Goal: Information Seeking & Learning: Learn about a topic

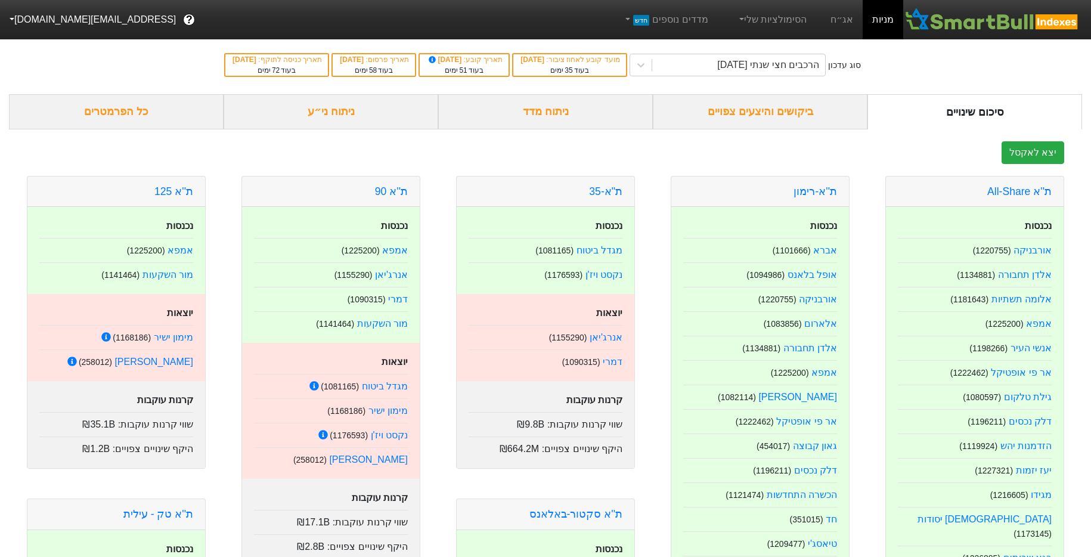
click at [58, 28] on button "[EMAIL_ADDRESS][DOMAIN_NAME]" at bounding box center [91, 19] width 183 height 21
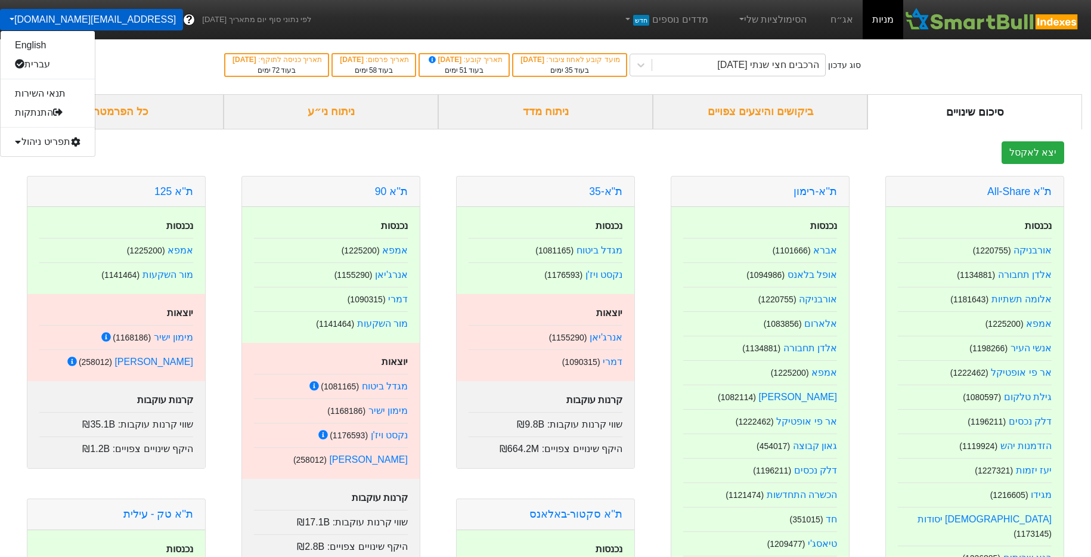
click at [57, 150] on div "תפריט ניהול" at bounding box center [48, 141] width 94 height 19
click at [57, 157] on link "טעינת נתונים" at bounding box center [48, 160] width 94 height 19
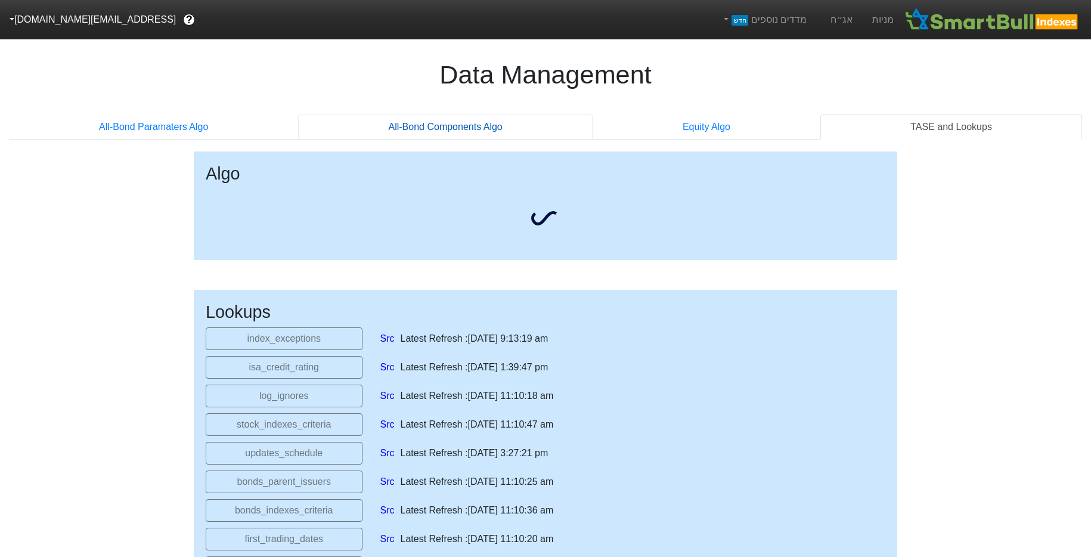
select select "2025-11-06T00:00:00.000Z"
select select "2025-08-28T00:00:00.000Z"
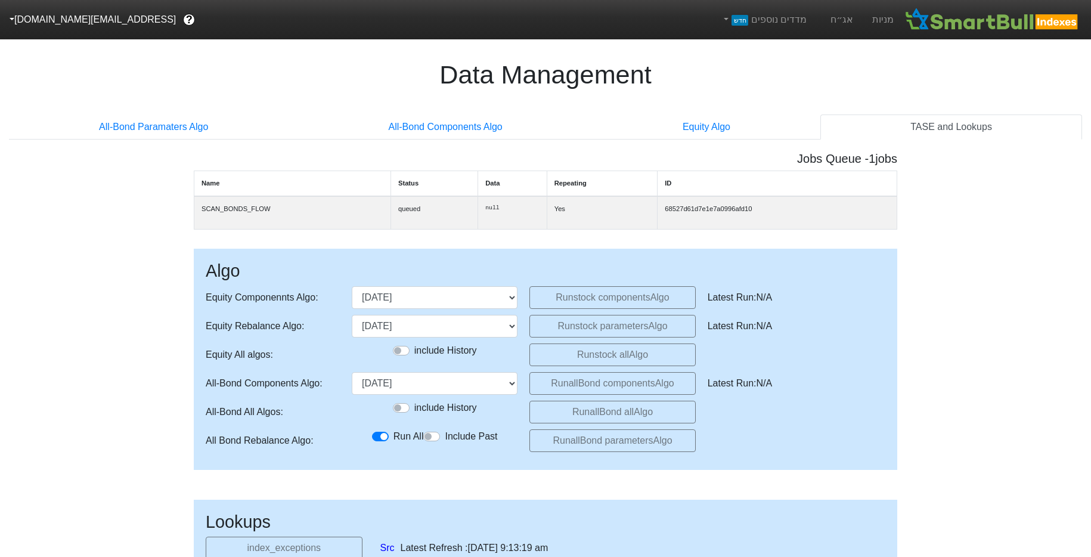
scroll to position [86, 0]
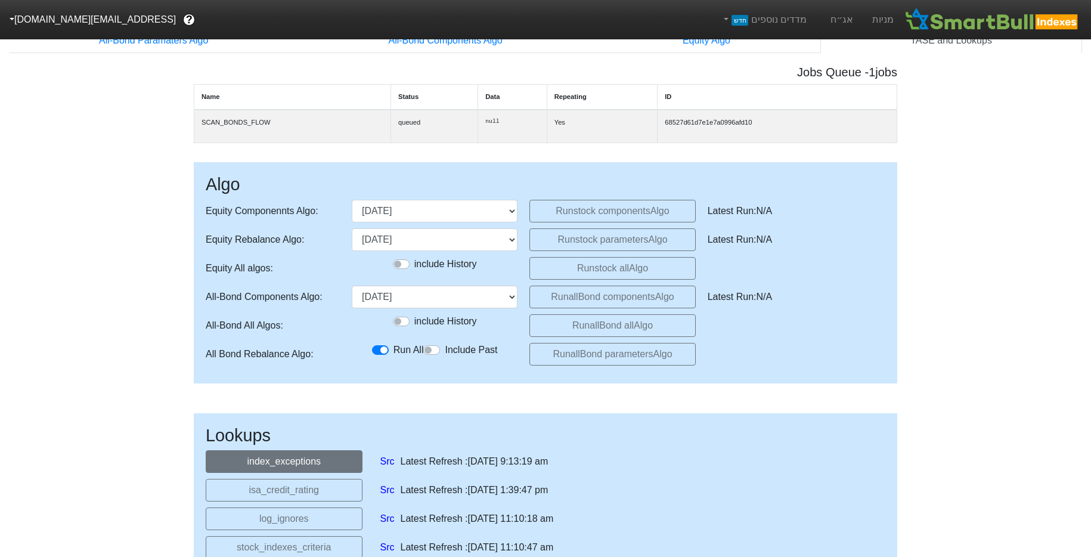
click at [287, 459] on button "index_exceptions" at bounding box center [284, 461] width 157 height 23
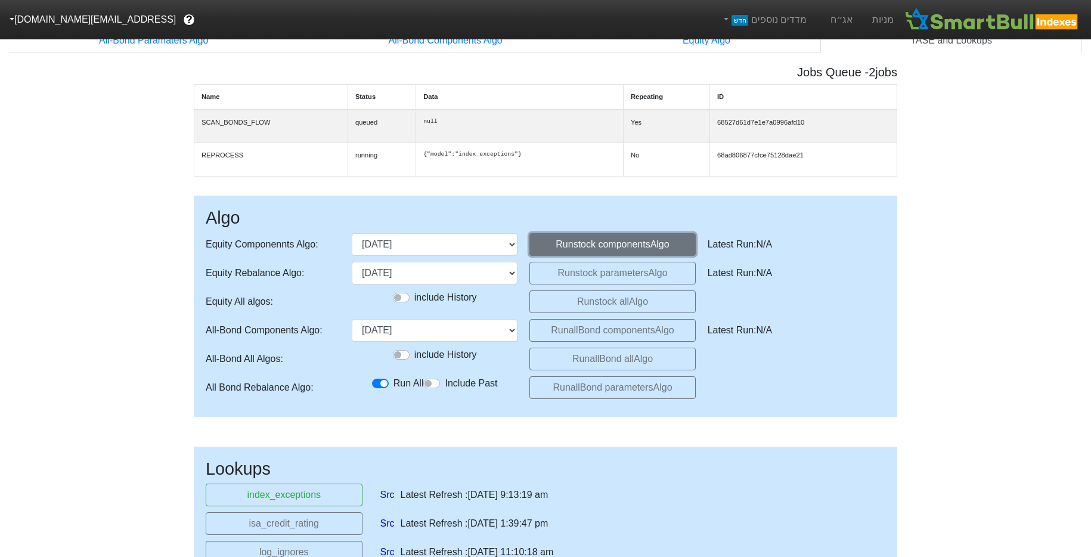
click at [595, 253] on button "Run stock components Algo" at bounding box center [613, 244] width 166 height 23
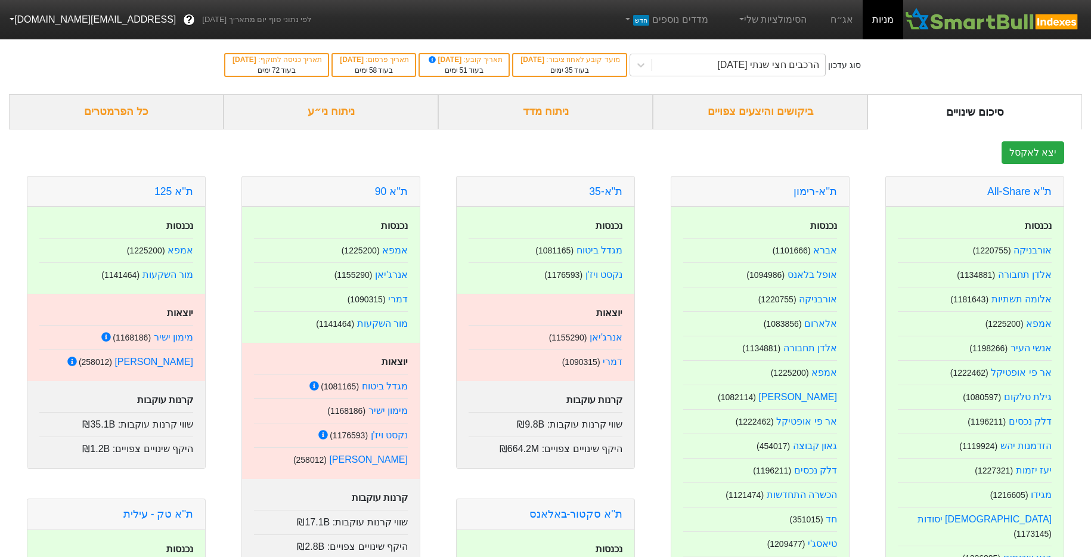
click at [313, 110] on div "ניתוח ני״ע" at bounding box center [331, 111] width 215 height 35
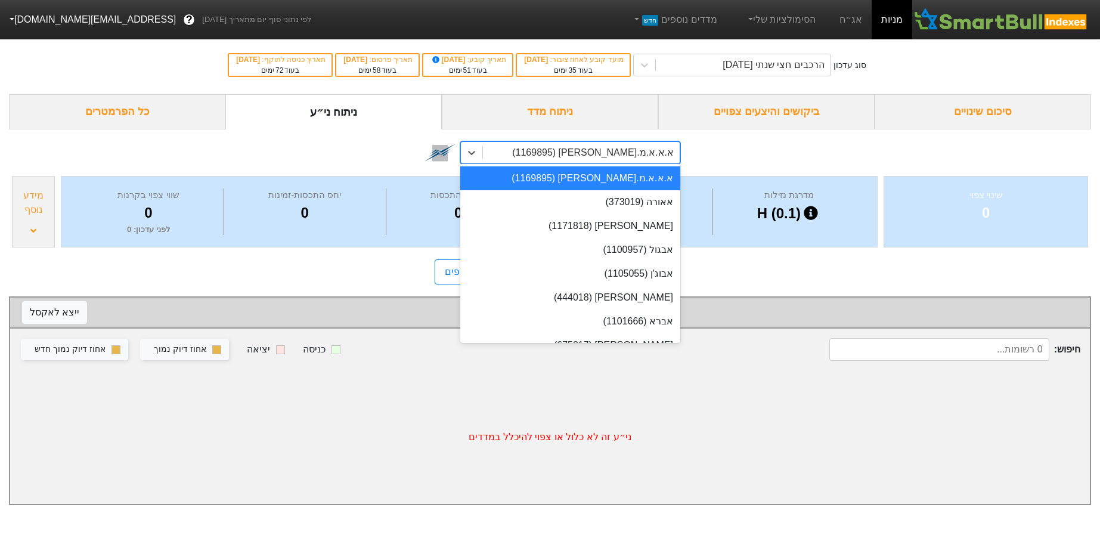
click at [573, 159] on div "א.א.א.מ.[PERSON_NAME] (1169895)" at bounding box center [581, 152] width 197 height 21
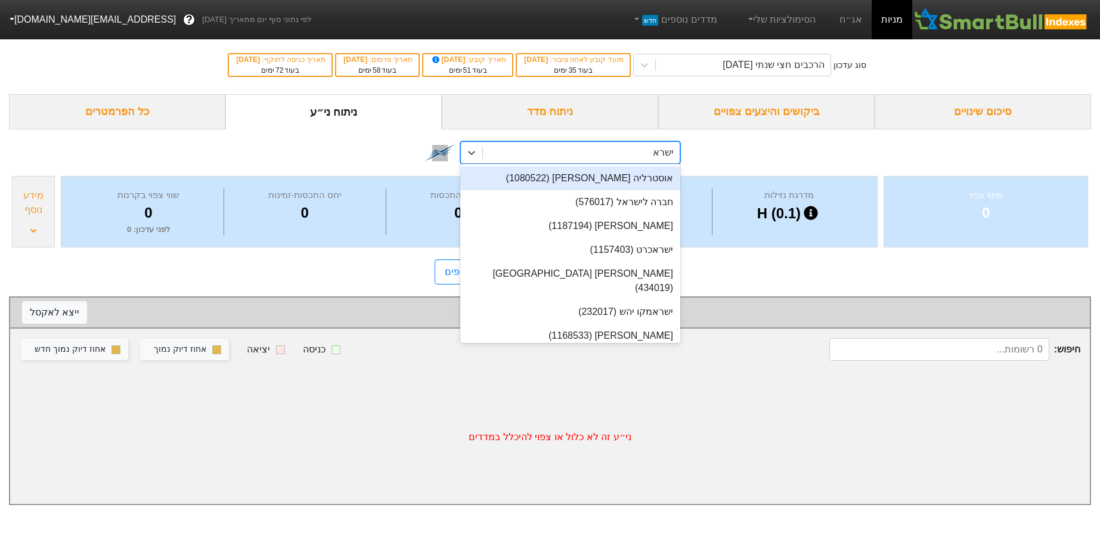
type input "[PERSON_NAME]"
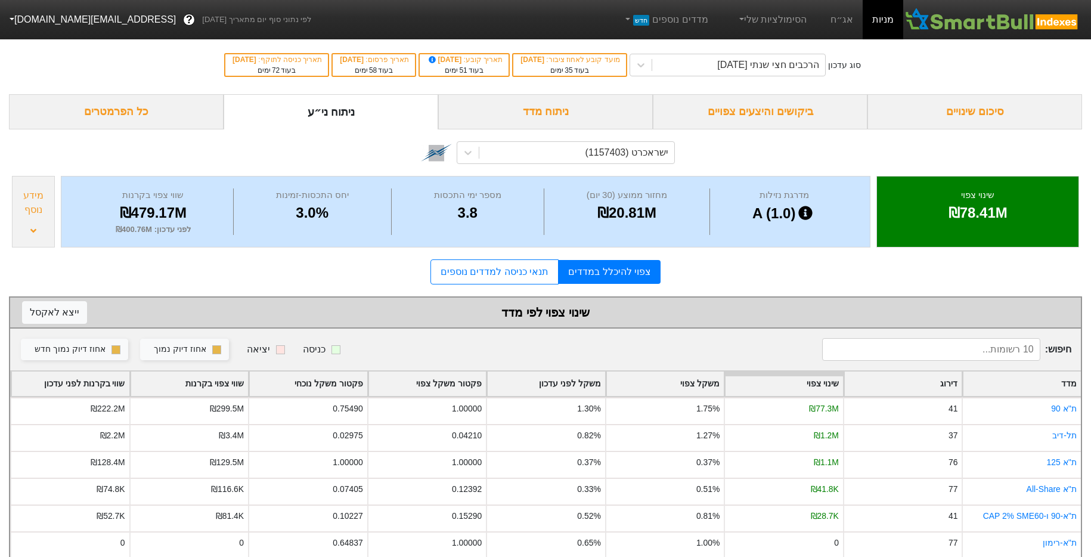
click at [46, 215] on div "מידע נוסף" at bounding box center [34, 202] width 36 height 29
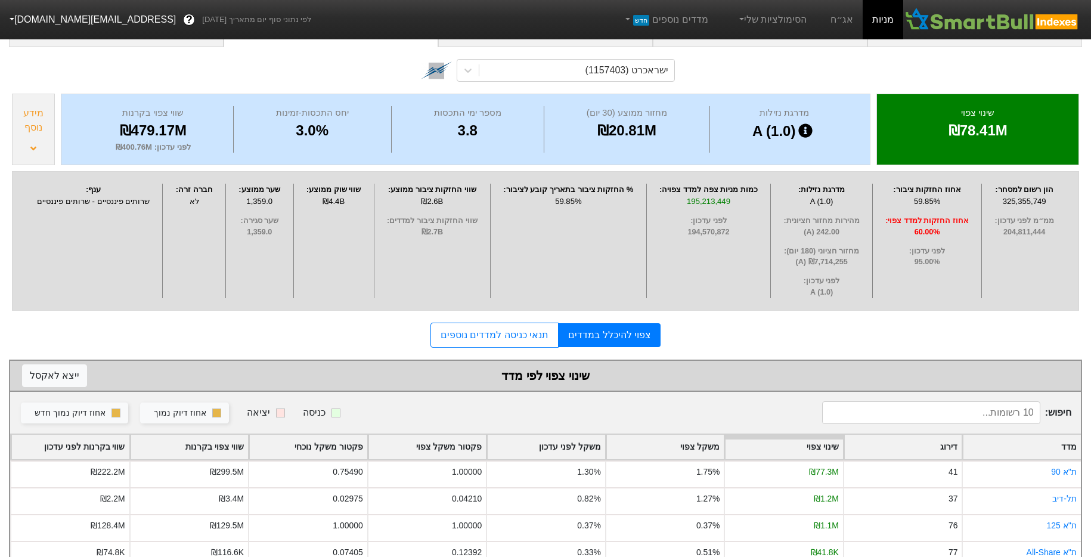
scroll to position [97, 0]
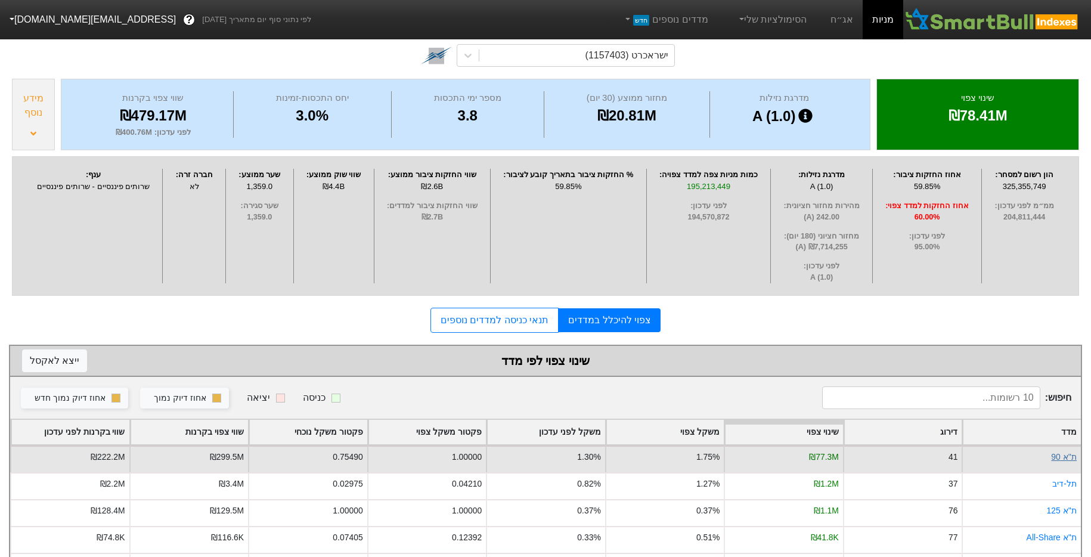
click at [1065, 455] on link "ת''א 90" at bounding box center [1064, 457] width 26 height 10
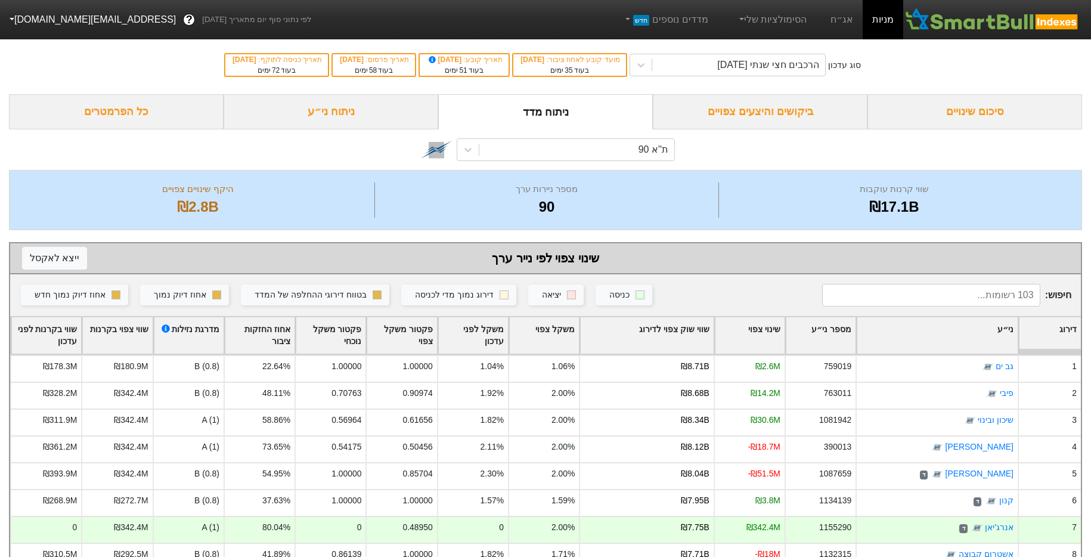
click at [369, 113] on div "ניתוח ני״ע" at bounding box center [331, 111] width 215 height 35
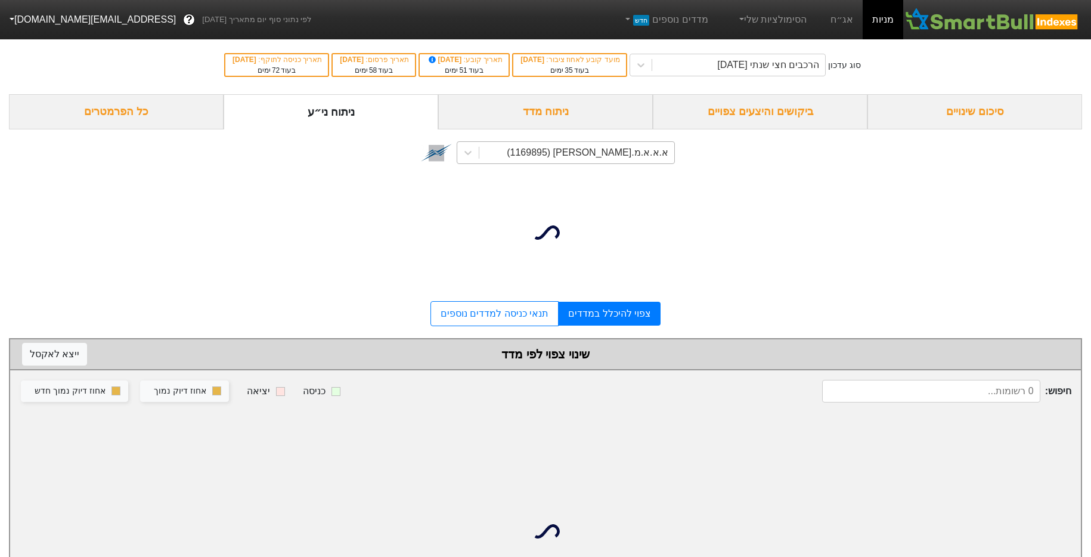
click at [590, 149] on div "א.א.א.מ.[PERSON_NAME] (1169895)" at bounding box center [588, 153] width 162 height 14
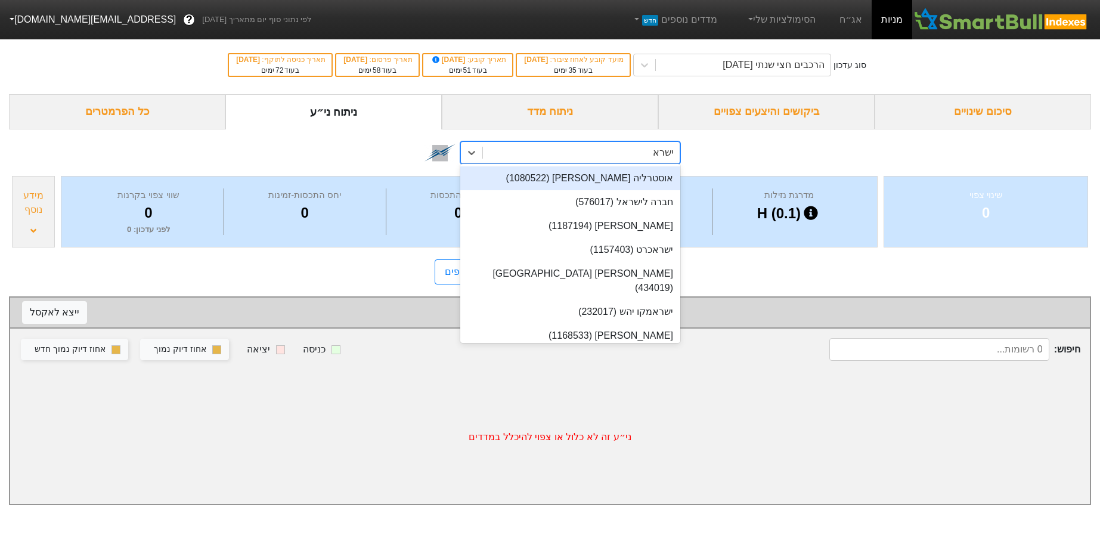
type input "[PERSON_NAME]"
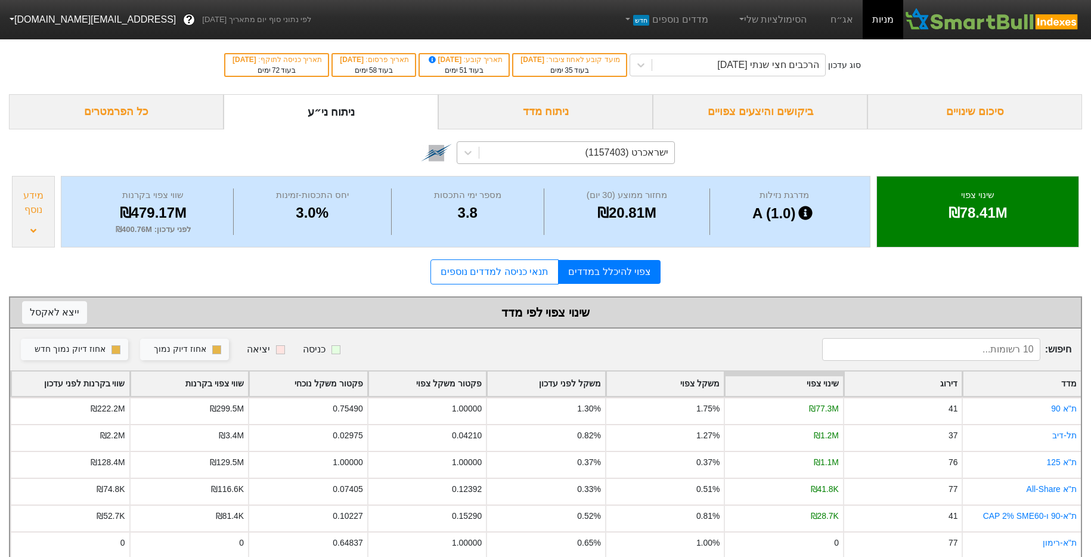
click at [42, 219] on div "מידע נוסף" at bounding box center [33, 212] width 43 height 72
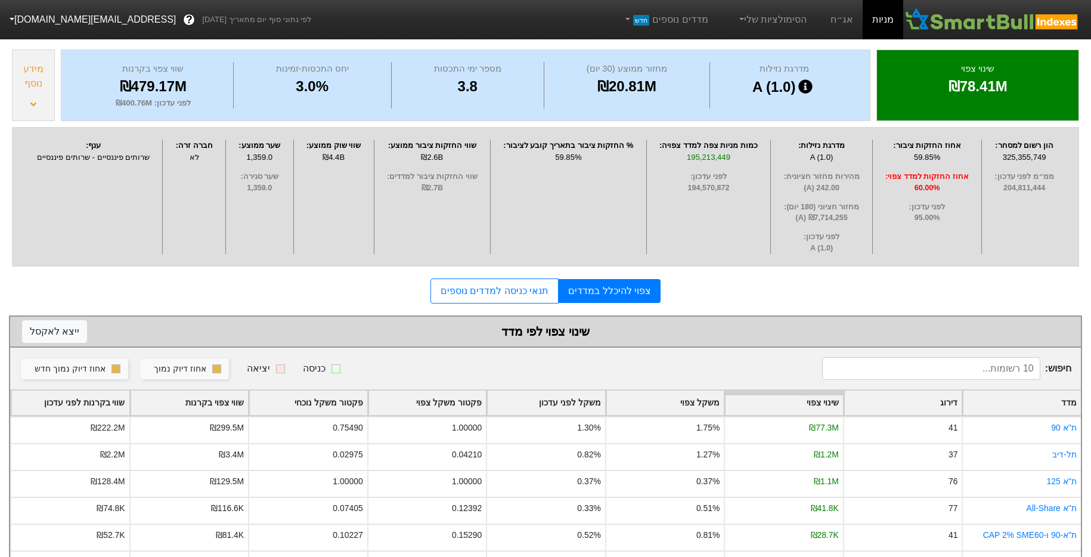
scroll to position [181, 0]
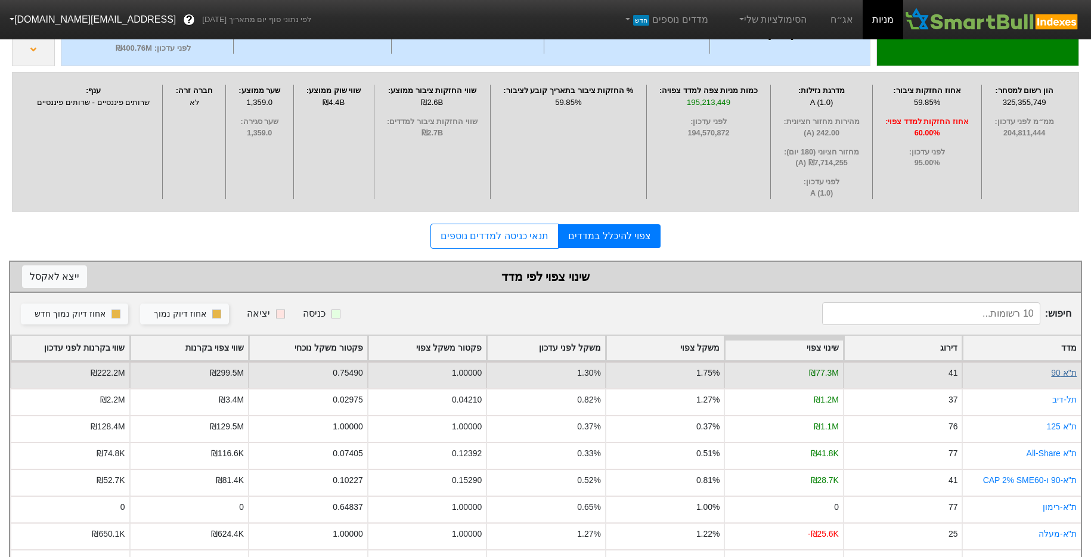
click at [1060, 374] on link "ת''א 90" at bounding box center [1064, 373] width 26 height 10
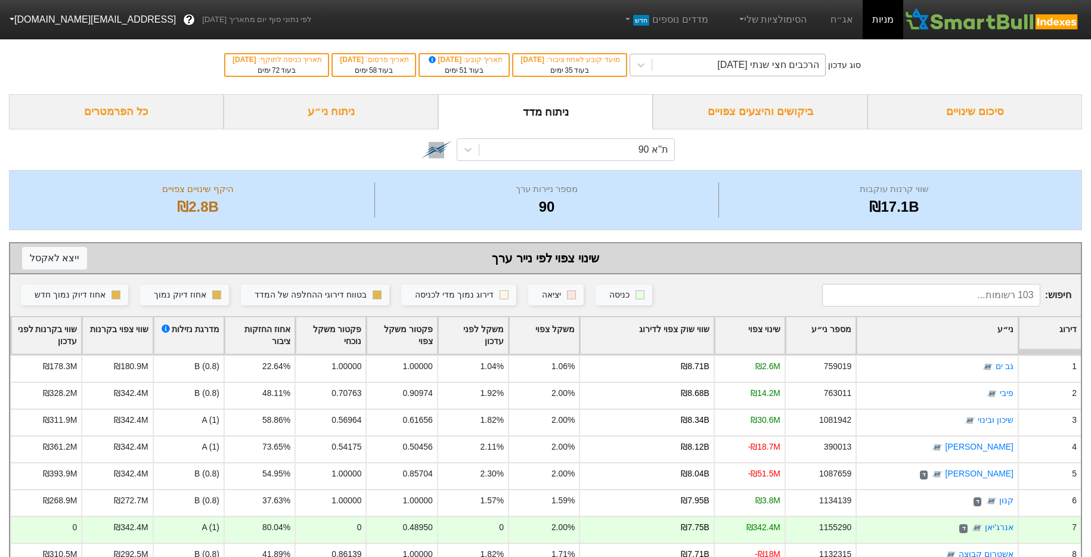
click at [694, 70] on div "הרכבים חצי שנתי [DATE]" at bounding box center [738, 64] width 173 height 21
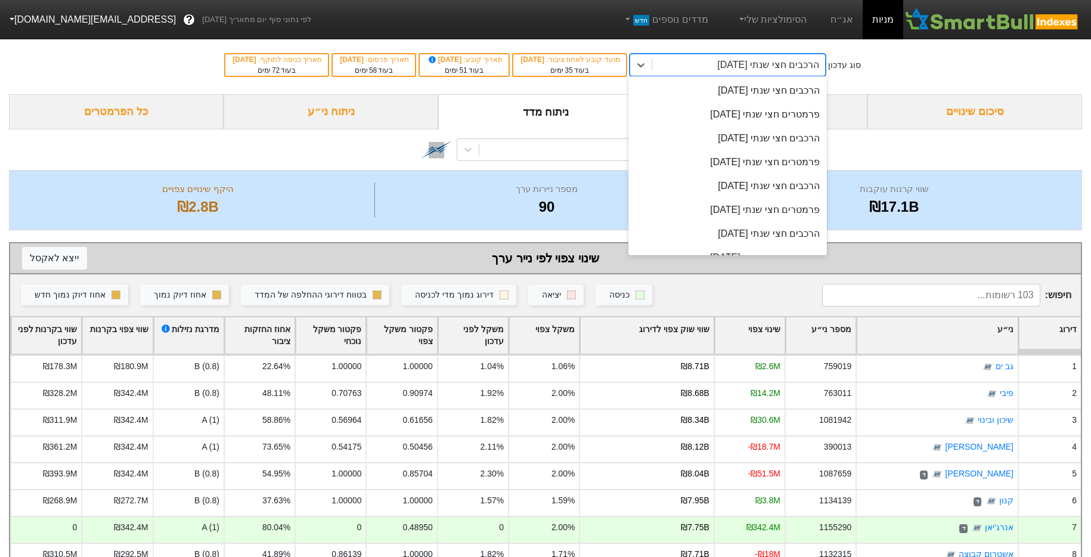
scroll to position [41, 0]
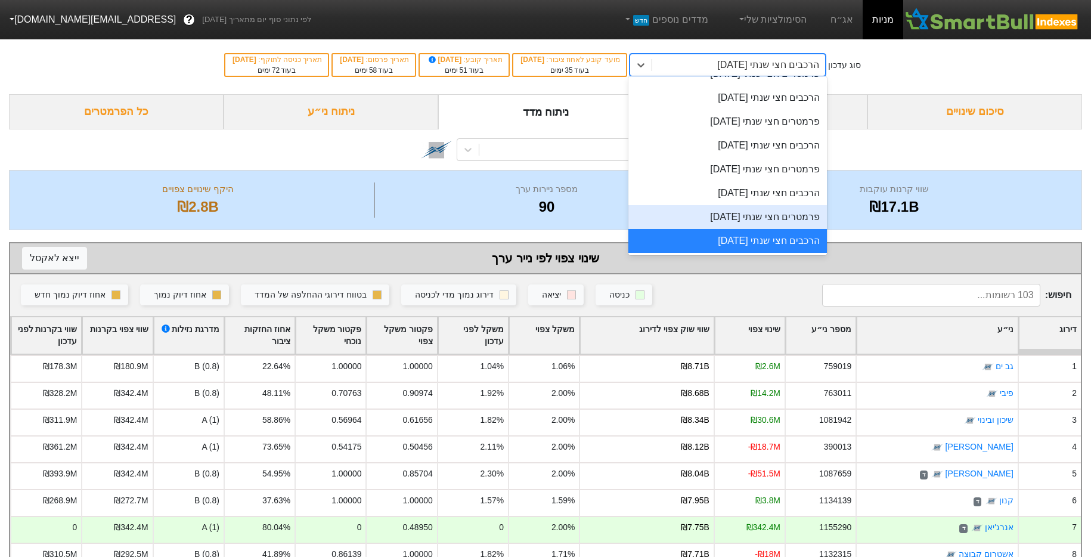
click at [752, 207] on div "פרמטרים חצי שנתי [DATE]" at bounding box center [728, 217] width 199 height 24
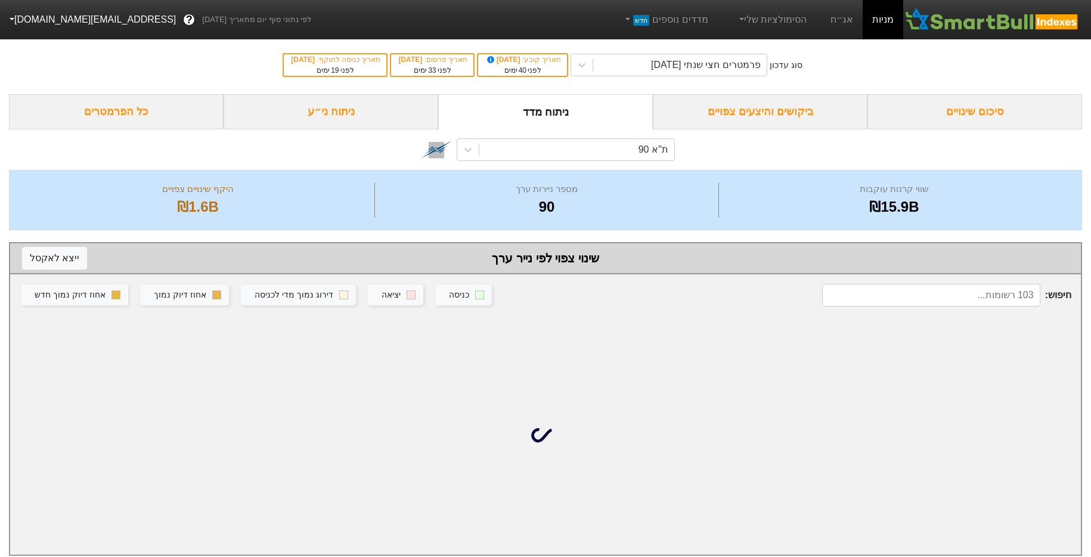
click at [376, 113] on div "ניתוח ני״ע" at bounding box center [331, 111] width 215 height 35
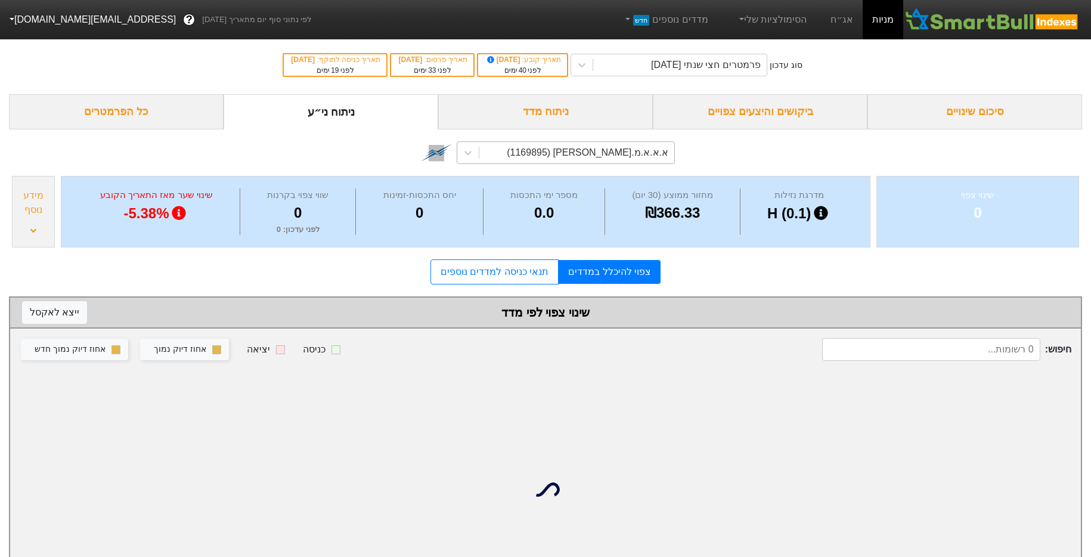
click at [666, 151] on div "א.א.א.מ.[PERSON_NAME] (1169895)" at bounding box center [588, 153] width 162 height 14
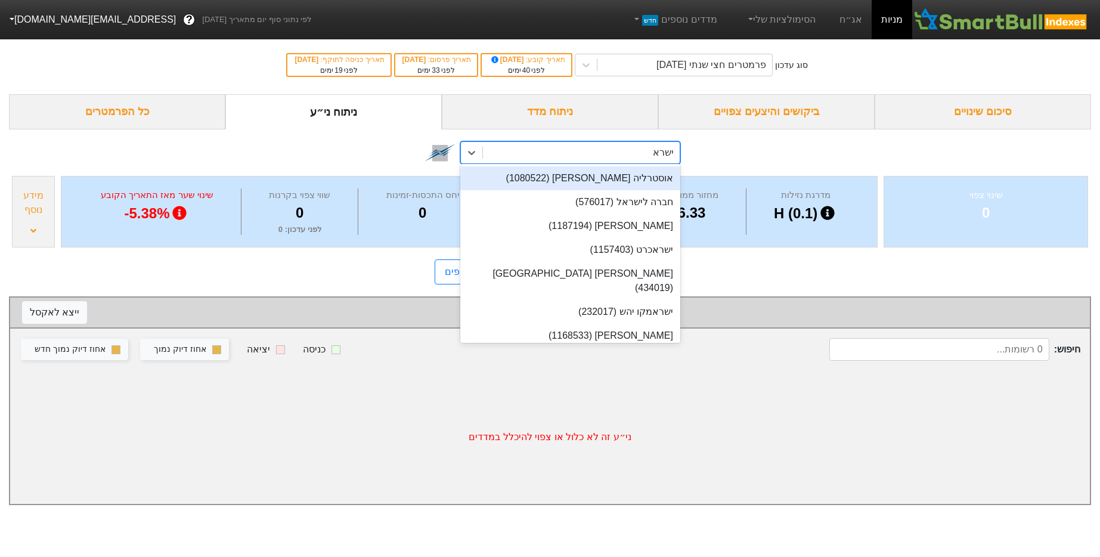
type input "[PERSON_NAME]"
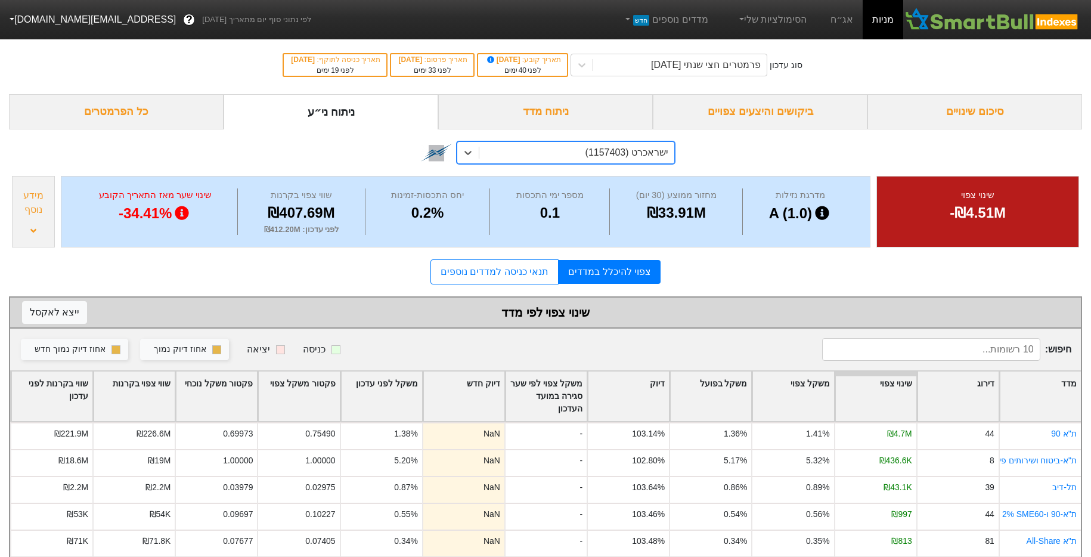
click at [34, 210] on div "מידע נוסף" at bounding box center [34, 202] width 36 height 29
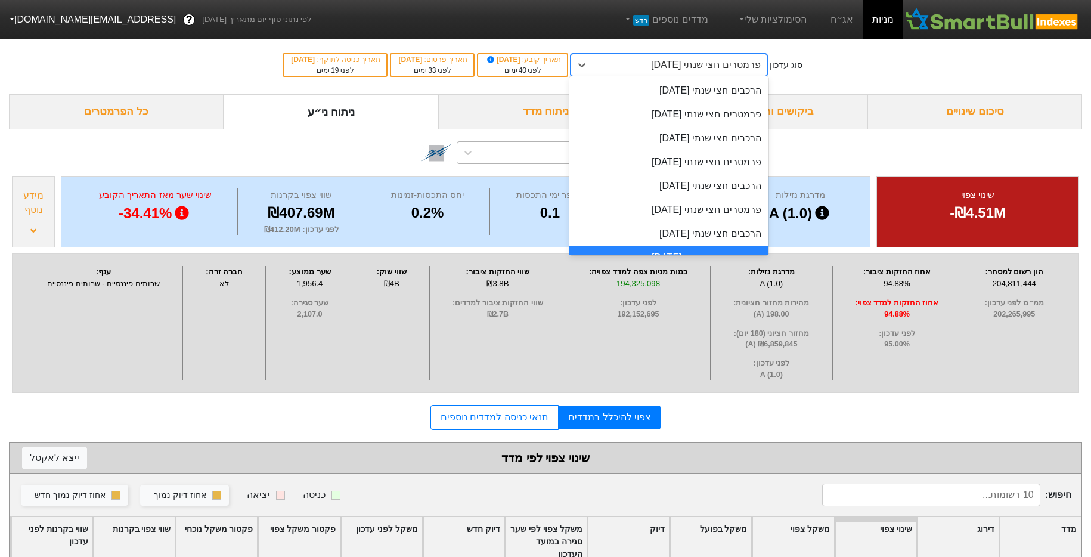
click at [647, 71] on div "פרמטרים חצי שנתי [DATE]" at bounding box center [679, 64] width 173 height 21
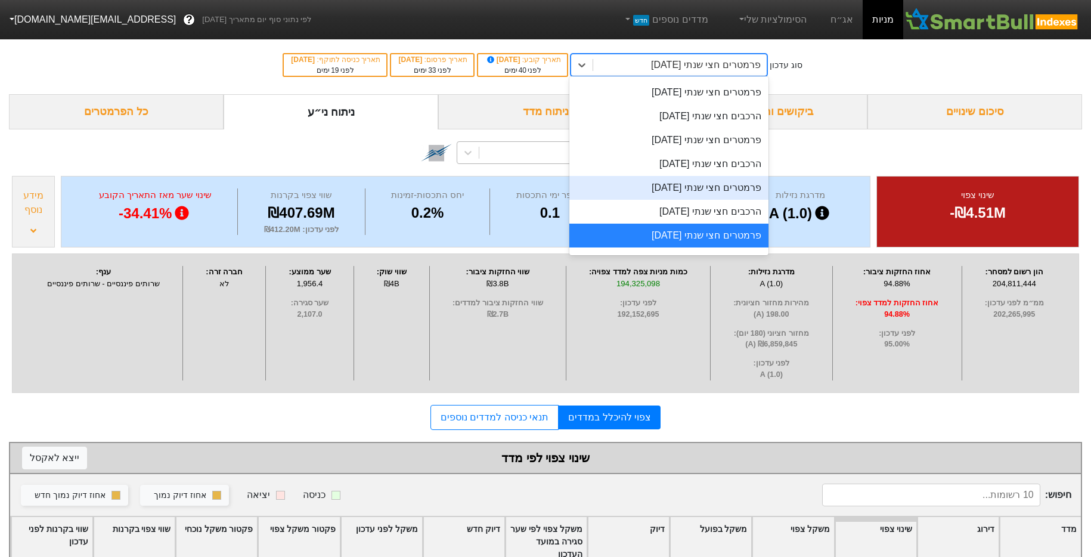
scroll to position [41, 0]
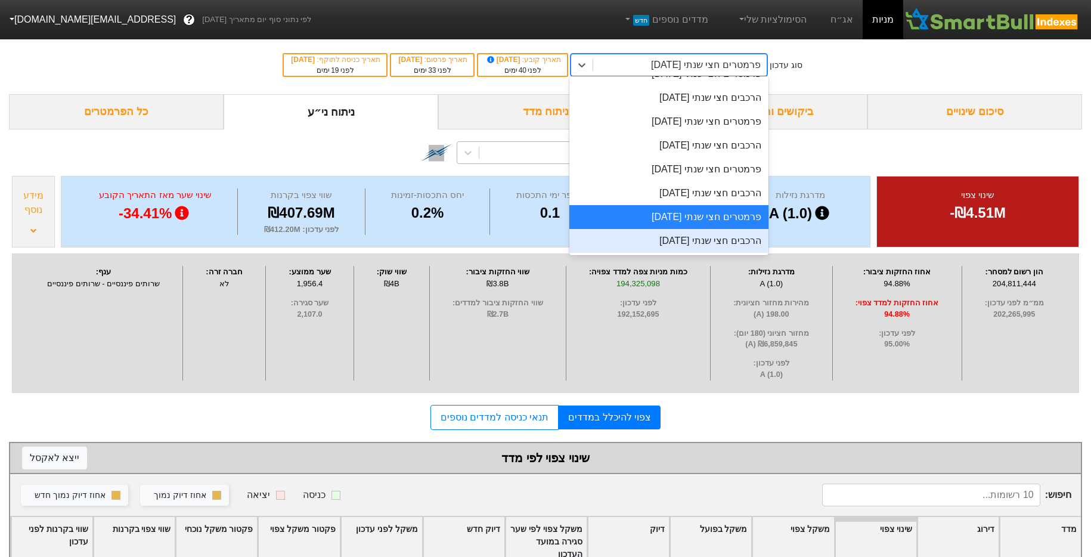
click at [688, 231] on div "הרכבים חצי שנתי [DATE]" at bounding box center [668, 241] width 199 height 24
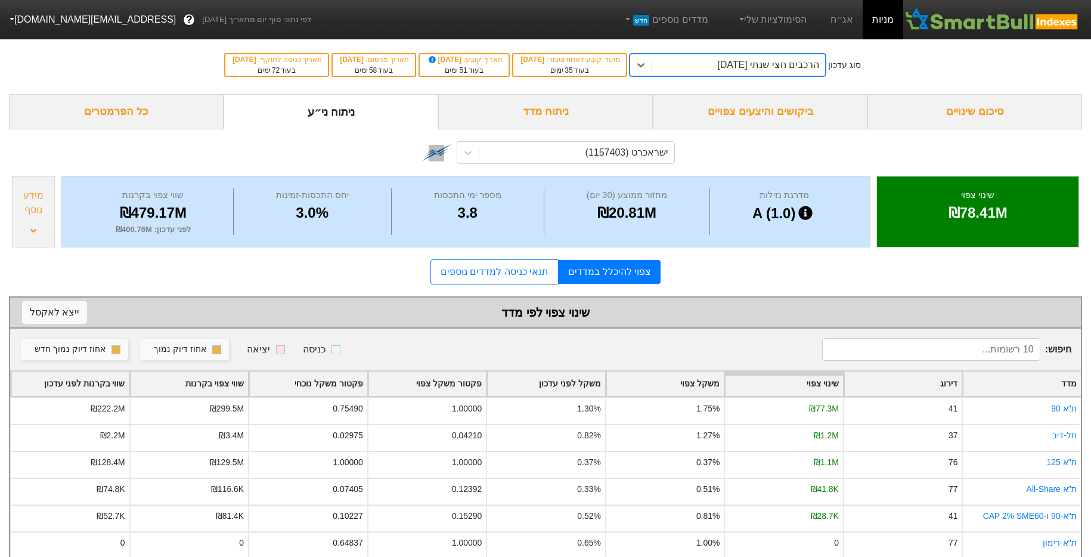
click at [21, 215] on div "מידע נוסף" at bounding box center [34, 202] width 36 height 29
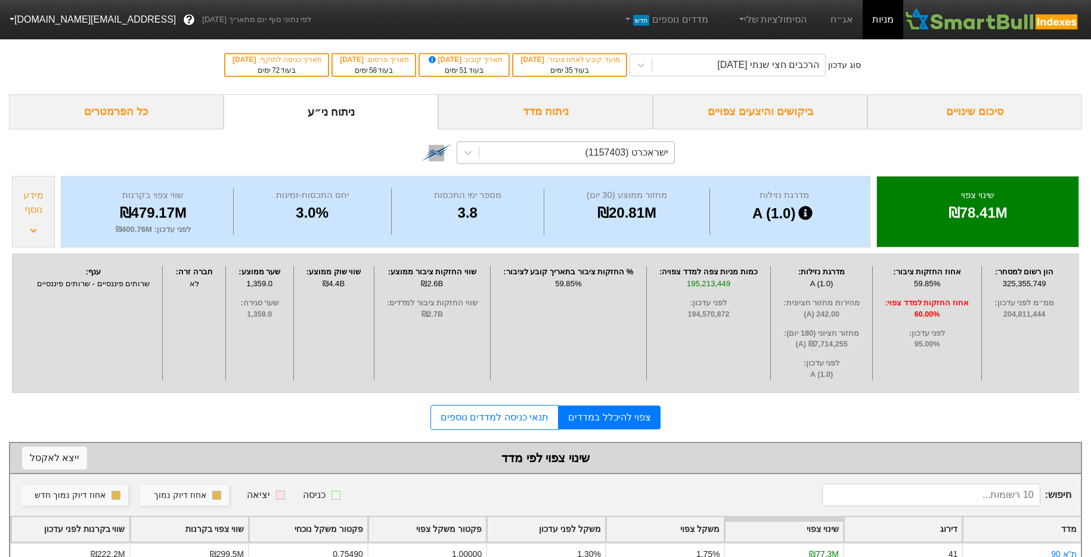
click at [634, 155] on div "ישראכרט (1157403)" at bounding box center [627, 153] width 83 height 14
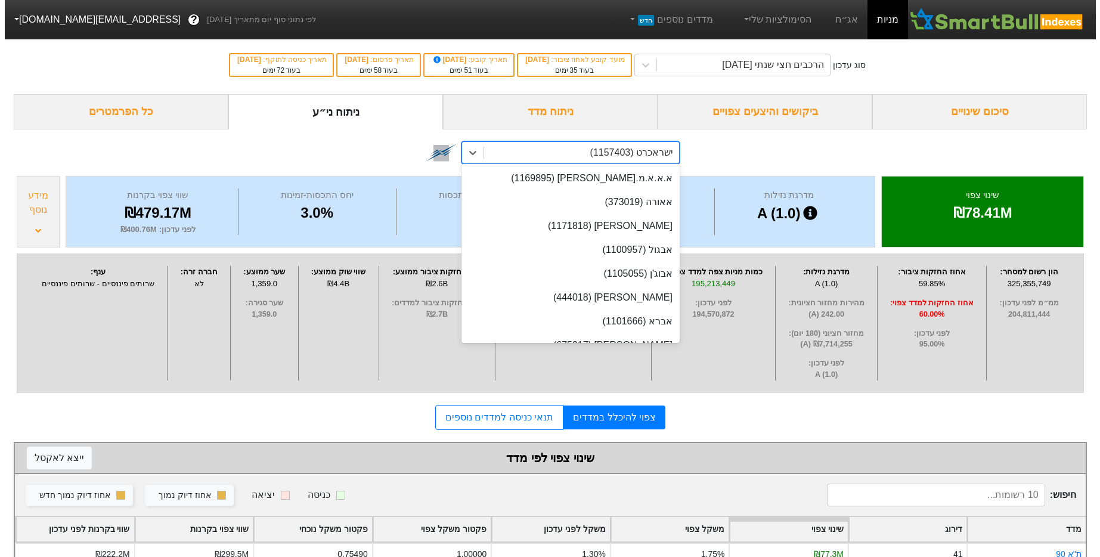
scroll to position [6343, 0]
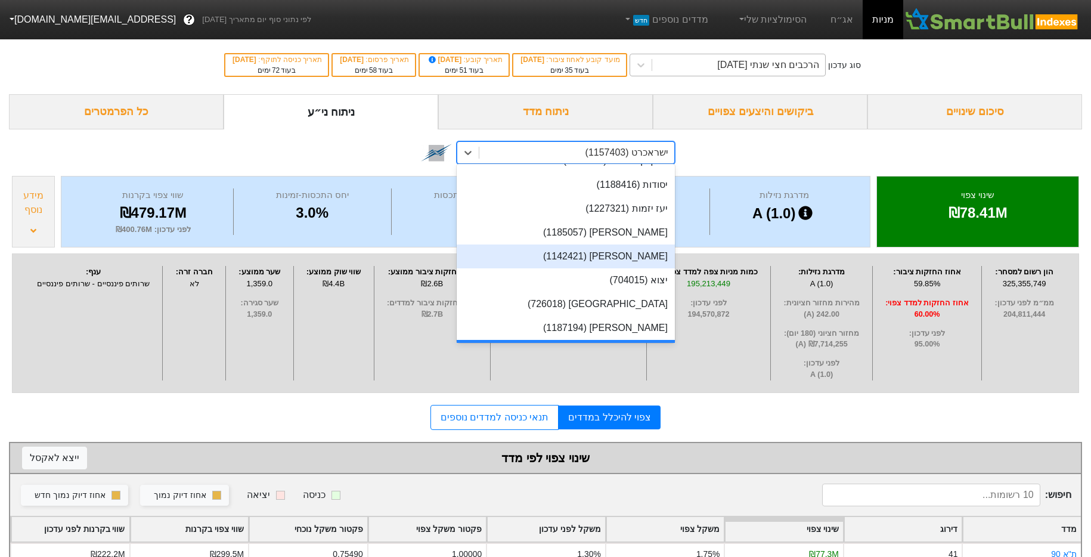
drag, startPoint x: 745, startPoint y: 98, endPoint x: 770, endPoint y: 59, distance: 46.7
click at [746, 97] on div "ביקושים והיצעים צפויים" at bounding box center [760, 111] width 215 height 35
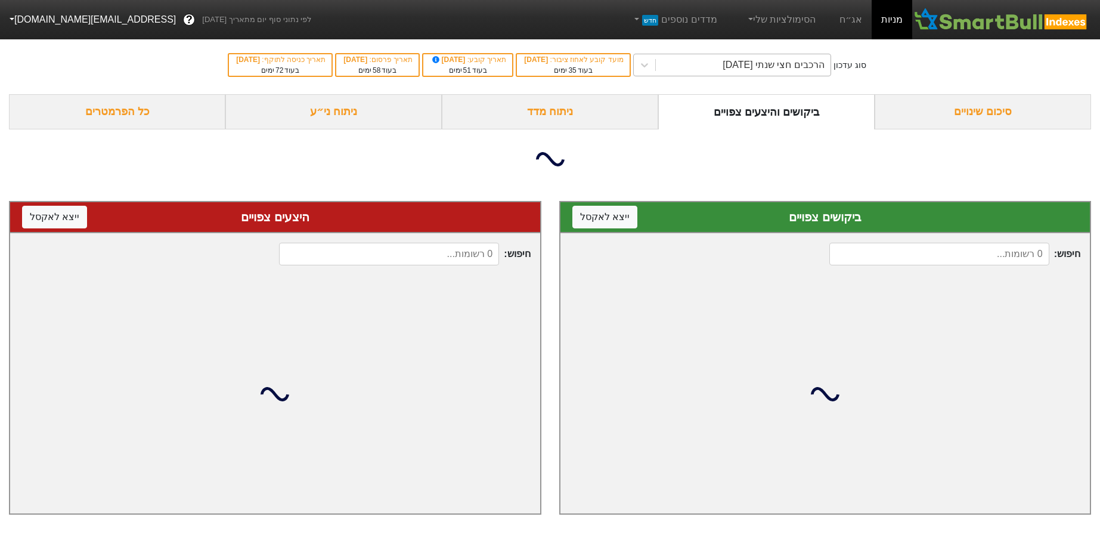
click at [772, 55] on div "הרכבים חצי שנתי [DATE]" at bounding box center [743, 64] width 175 height 21
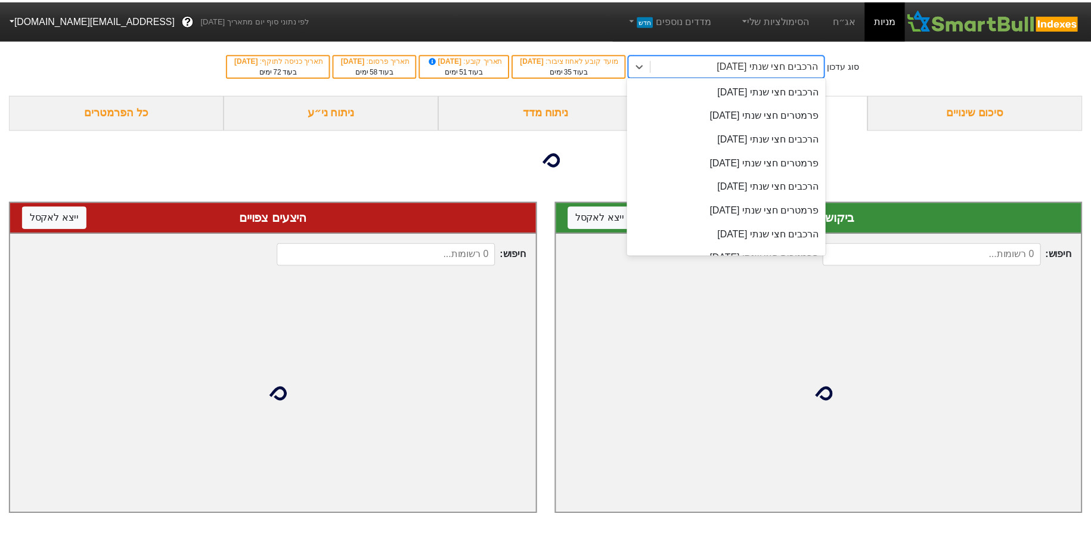
scroll to position [41, 0]
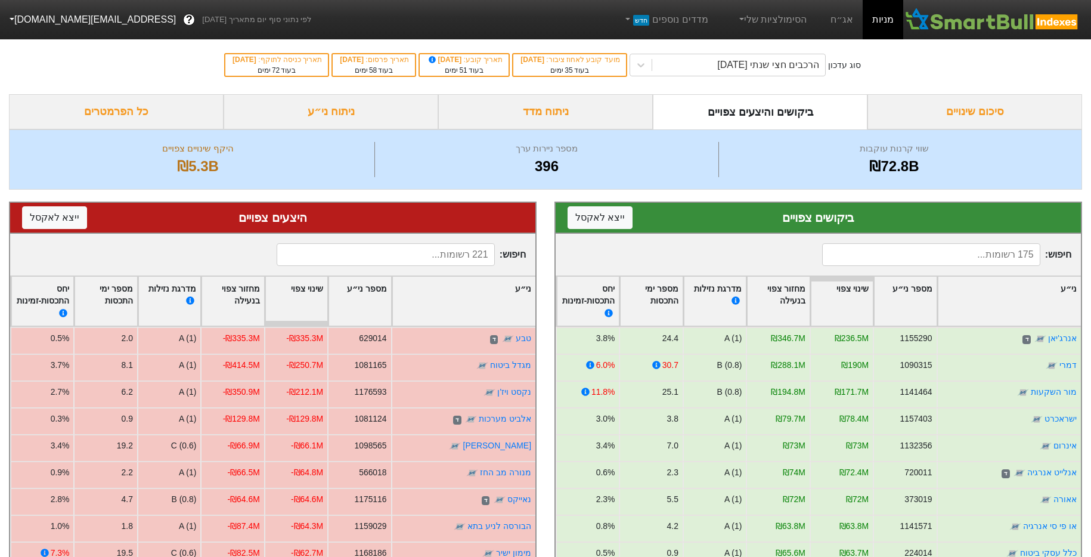
click at [316, 113] on div "ניתוח ני״ע" at bounding box center [331, 111] width 215 height 35
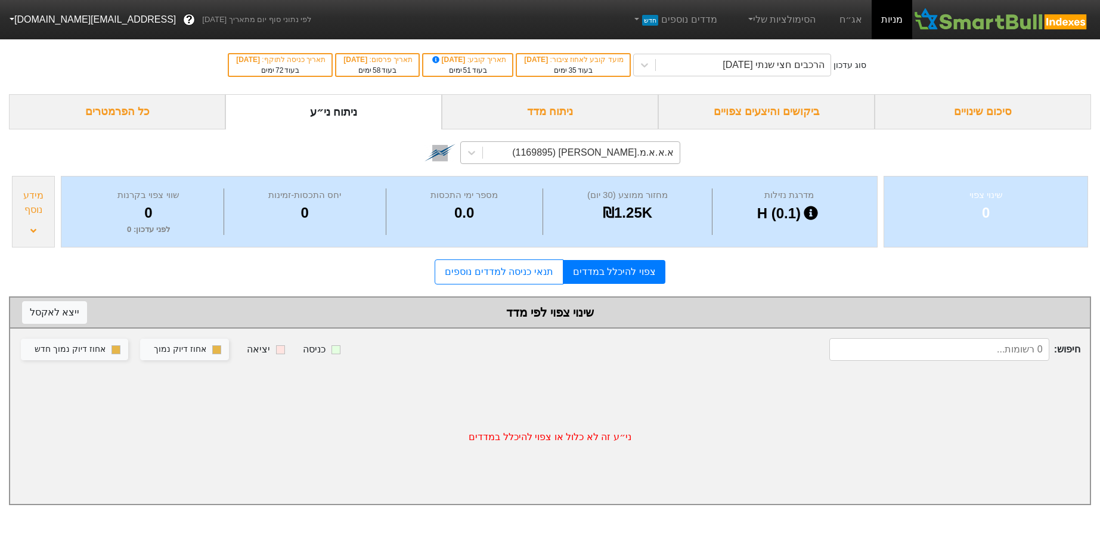
click at [634, 160] on div "א.א.א.מ.[PERSON_NAME] (1169895)" at bounding box center [581, 152] width 197 height 21
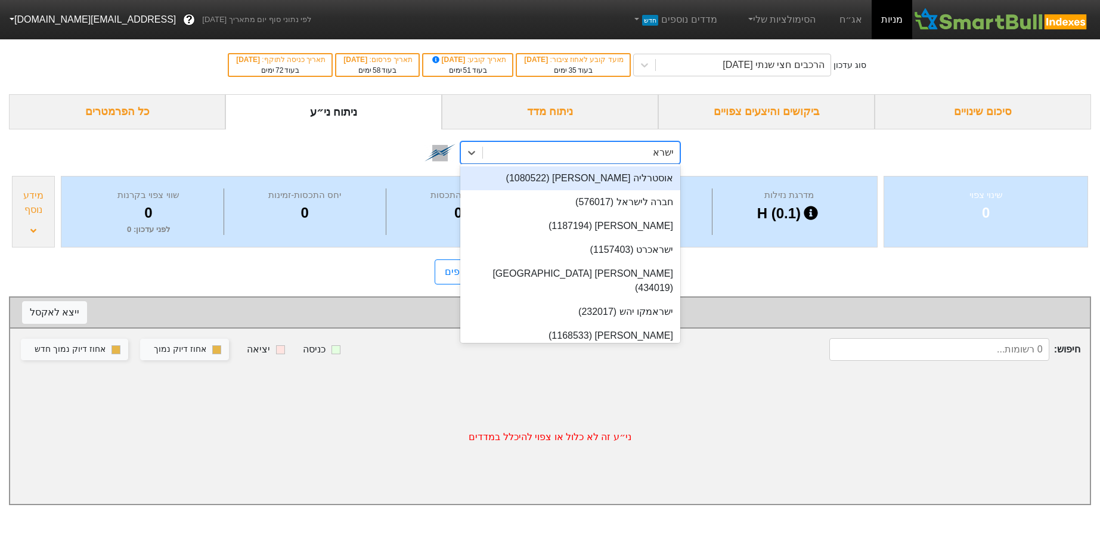
type input "[PERSON_NAME]"
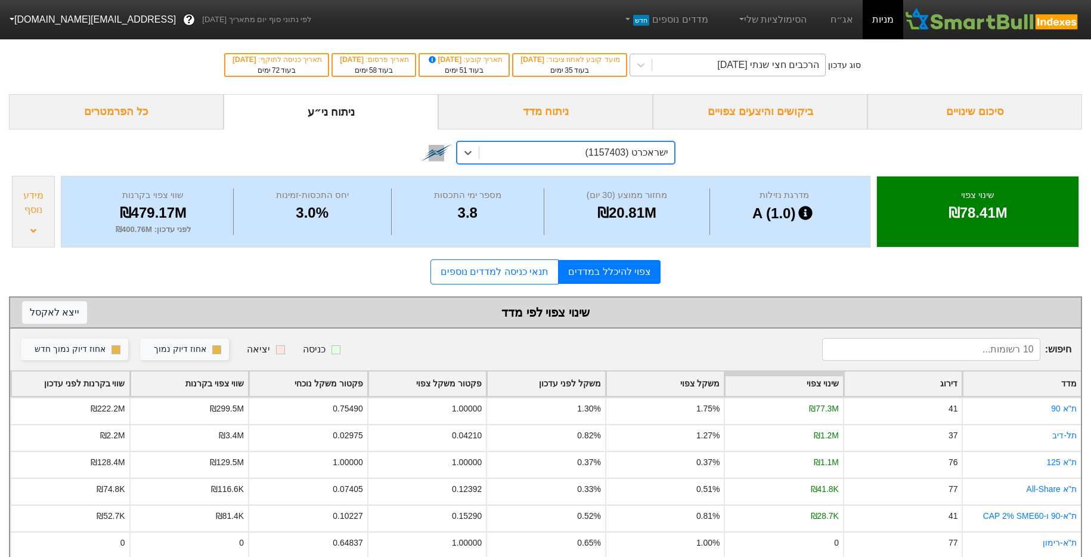
click at [753, 70] on div "הרכבים חצי שנתי [DATE]" at bounding box center [768, 65] width 102 height 14
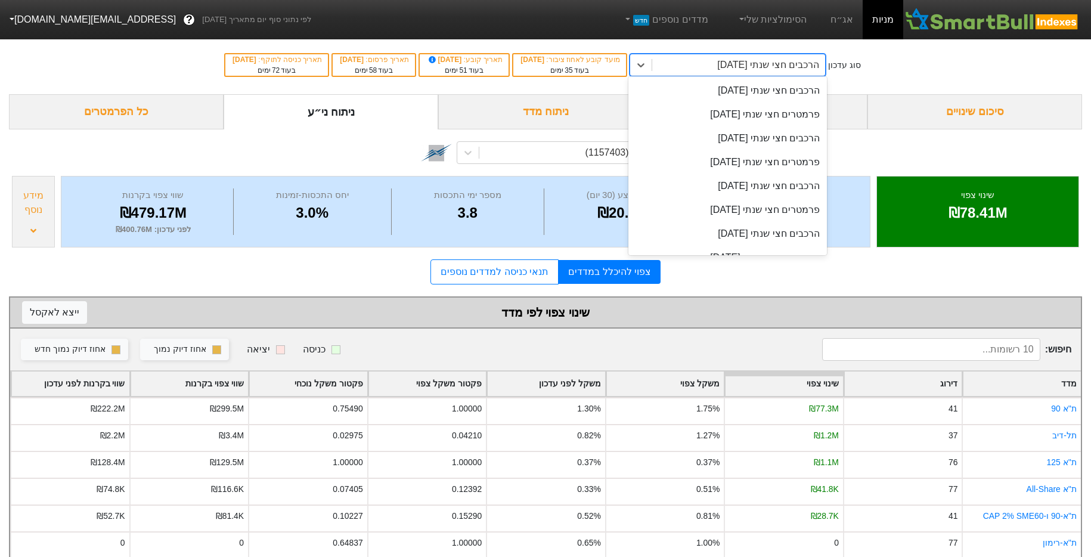
scroll to position [41, 0]
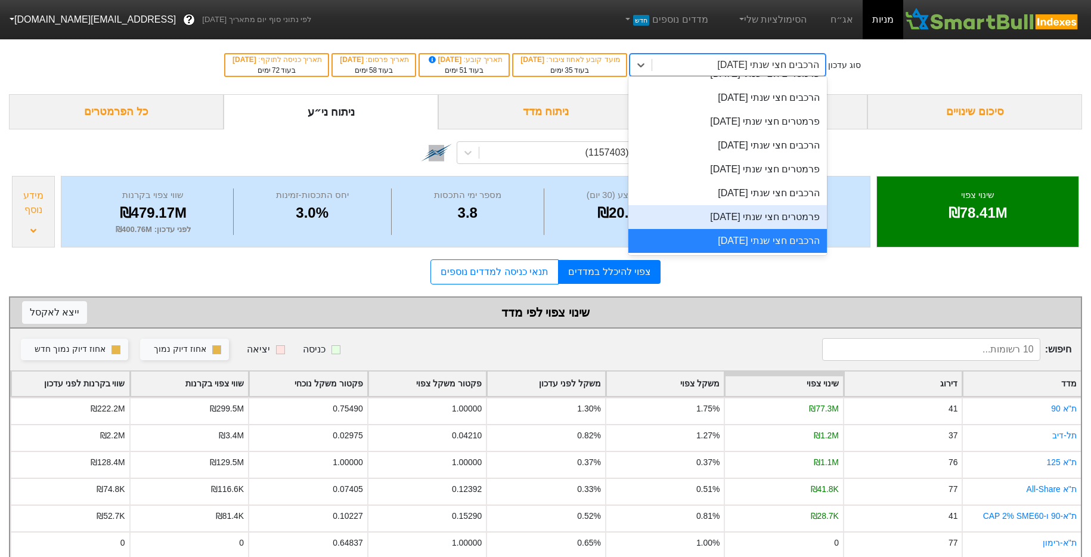
click at [35, 206] on div "מידע נוסף" at bounding box center [34, 202] width 36 height 29
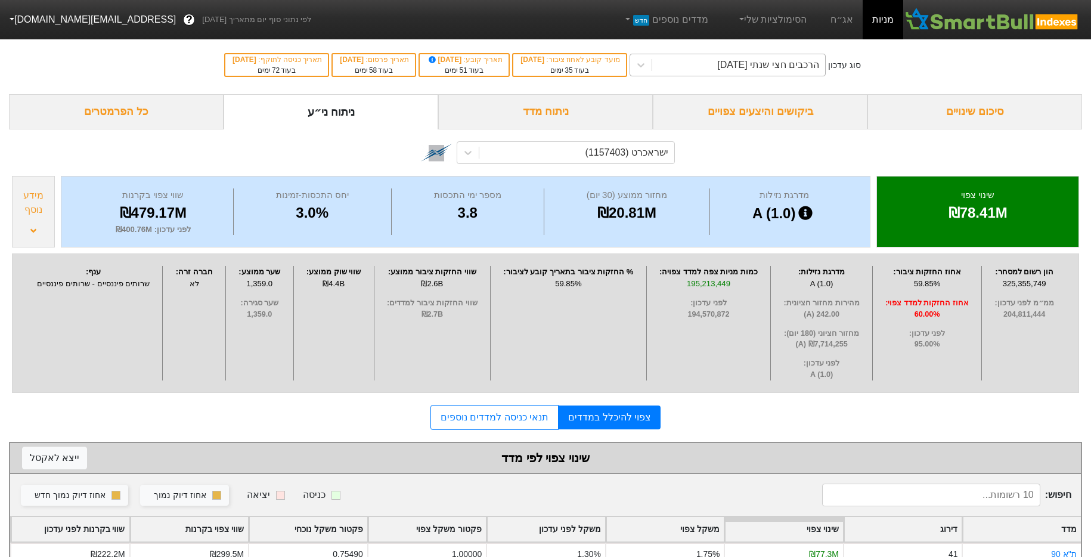
click at [760, 69] on div "הרכבים חצי שנתי [DATE]" at bounding box center [768, 65] width 102 height 14
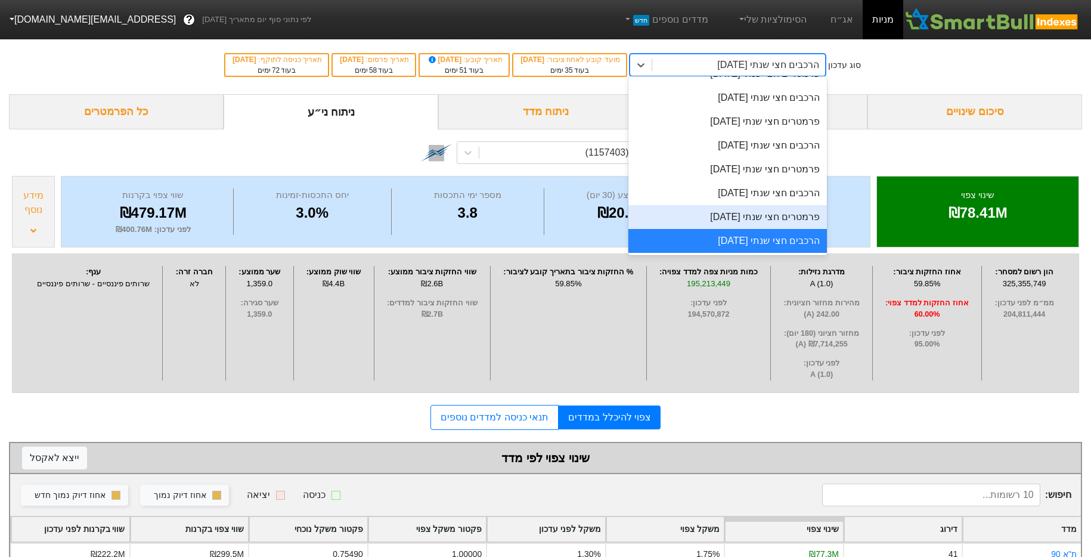
click at [753, 213] on div "פרמטרים חצי שנתי [DATE]" at bounding box center [728, 217] width 199 height 24
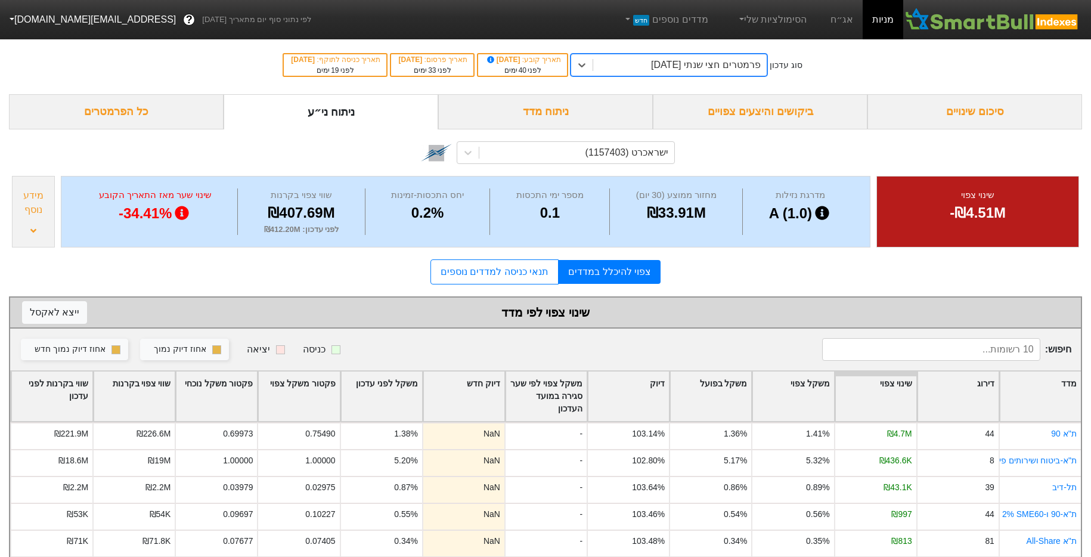
click at [33, 209] on div "מידע נוסף" at bounding box center [34, 202] width 36 height 29
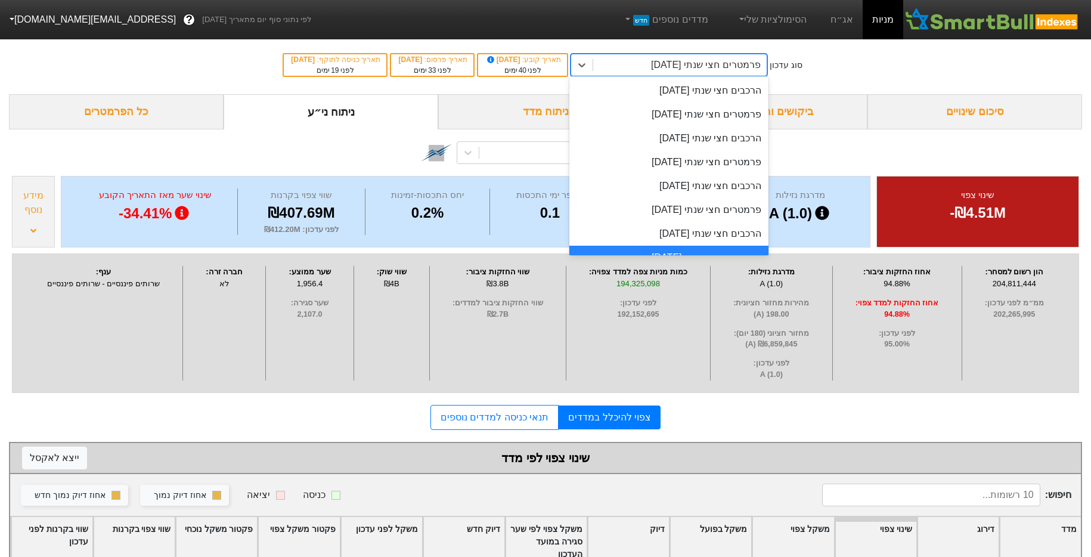
click at [702, 69] on div "פרמטרים חצי שנתי [DATE]" at bounding box center [706, 65] width 110 height 14
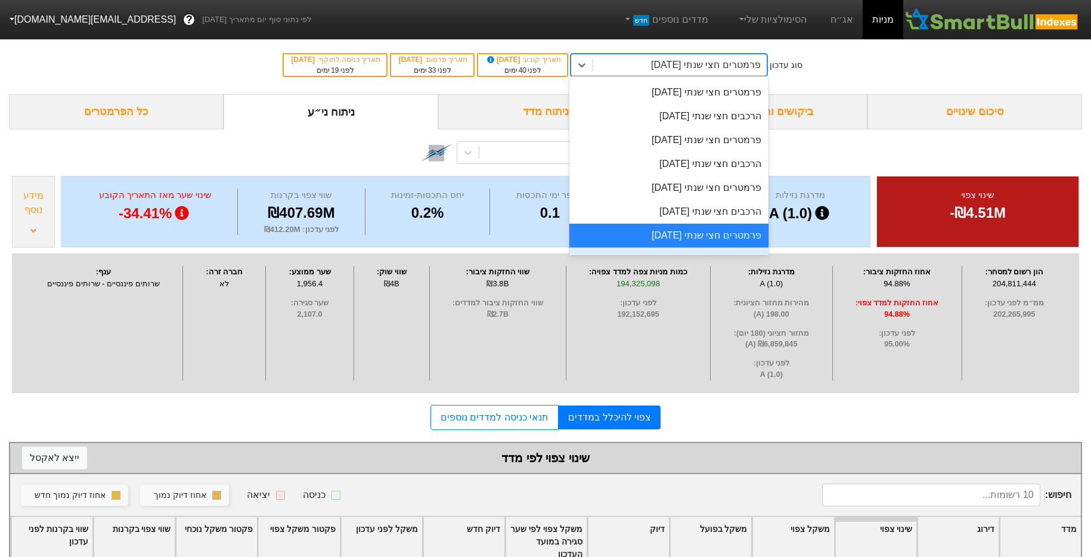
scroll to position [41, 0]
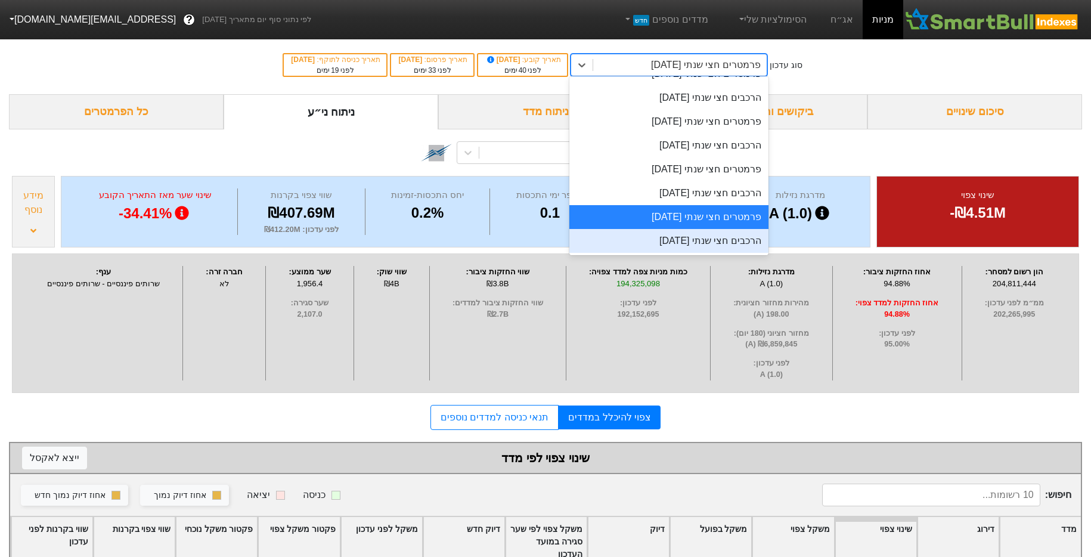
click at [698, 236] on div "הרכבים חצי שנתי [DATE]" at bounding box center [668, 241] width 199 height 24
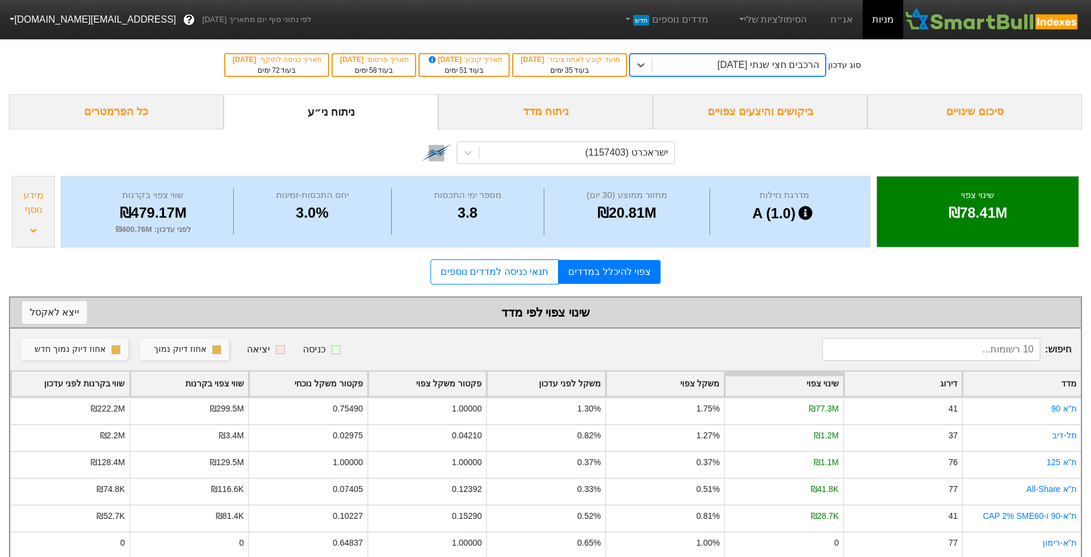
click at [18, 202] on div "מידע נוסף" at bounding box center [34, 202] width 36 height 29
